Goal: Information Seeking & Learning: Learn about a topic

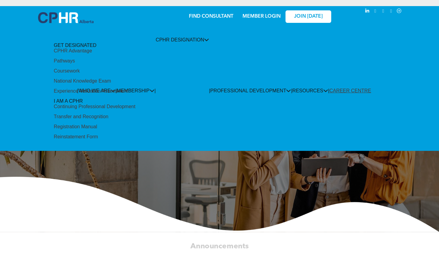
click at [80, 74] on div "Coursework" at bounding box center [67, 70] width 26 height 5
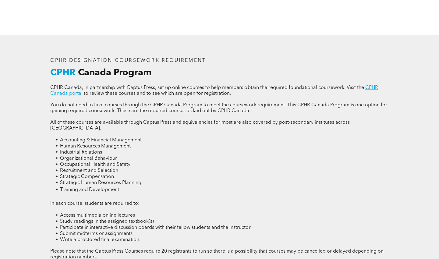
scroll to position [792, 0]
